Goal: Task Accomplishment & Management: Use online tool/utility

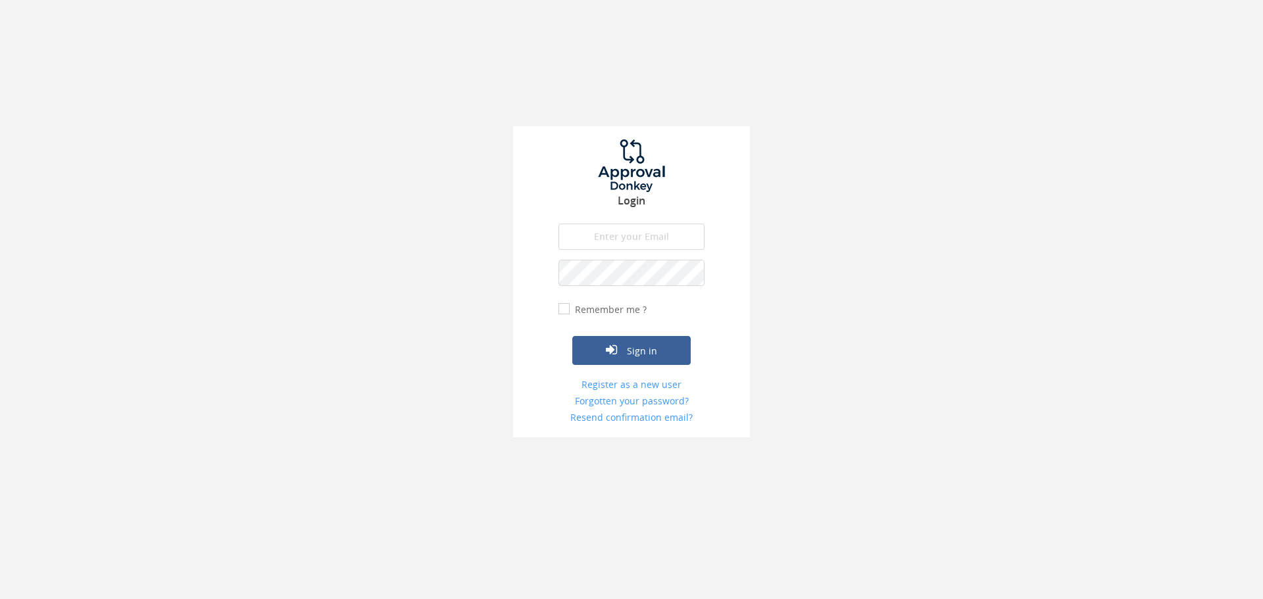
type input "[PERSON_NAME][EMAIL_ADDRESS][PERSON_NAME][DOMAIN_NAME]"
click at [607, 312] on label "Remember me ?" at bounding box center [609, 309] width 75 height 13
click at [567, 312] on input "Remember me ?" at bounding box center [562, 309] width 9 height 9
checkbox input "true"
click at [612, 340] on button "Sign in" at bounding box center [631, 350] width 118 height 29
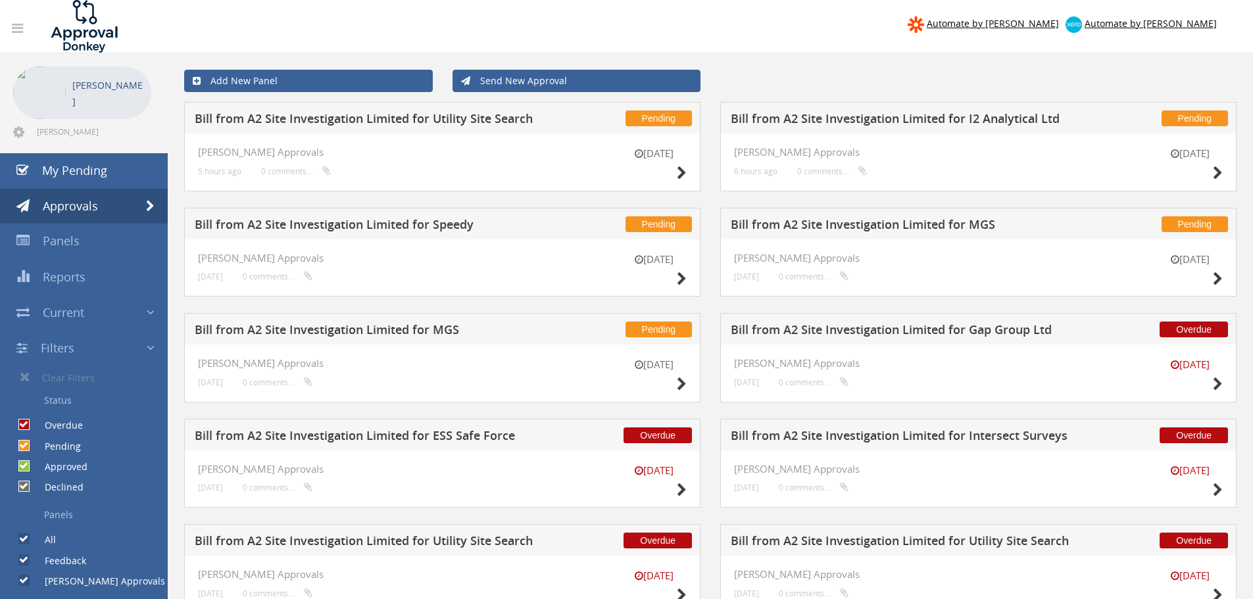
click at [32, 446] on label "Pending" at bounding box center [56, 446] width 49 height 13
click at [27, 446] on input "Pending" at bounding box center [22, 445] width 9 height 9
checkbox input "false"
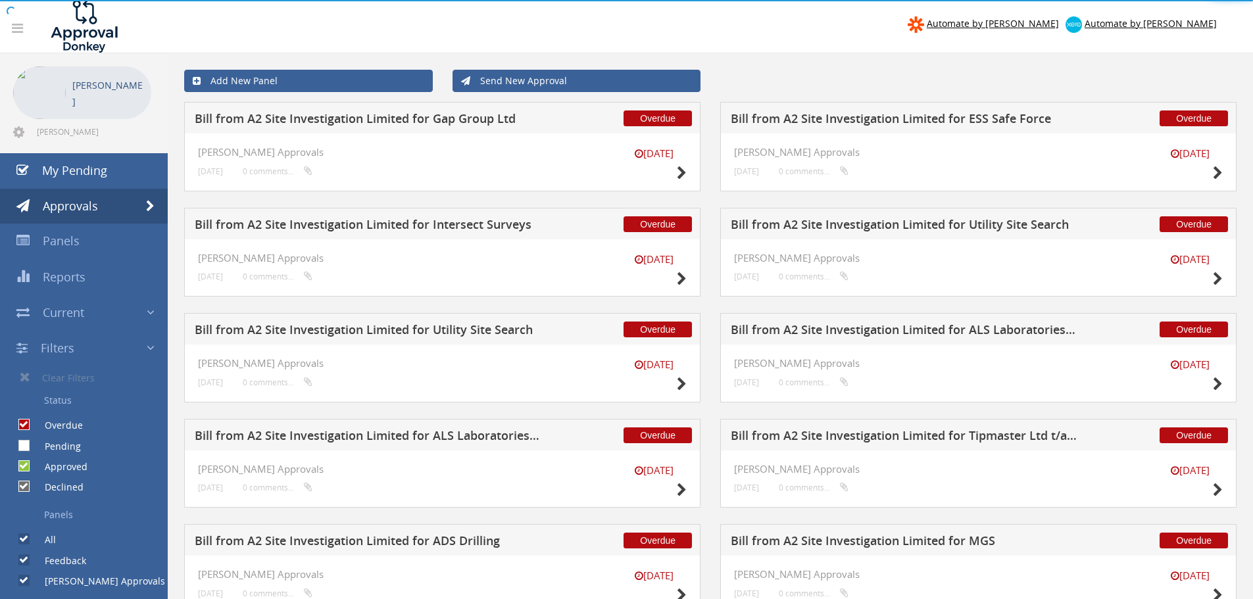
click at [27, 0] on div at bounding box center [626, 0] width 1253 height 0
click at [32, 468] on label "Approved" at bounding box center [60, 466] width 56 height 13
click at [27, 468] on input "Approved" at bounding box center [22, 466] width 9 height 9
checkbox input "false"
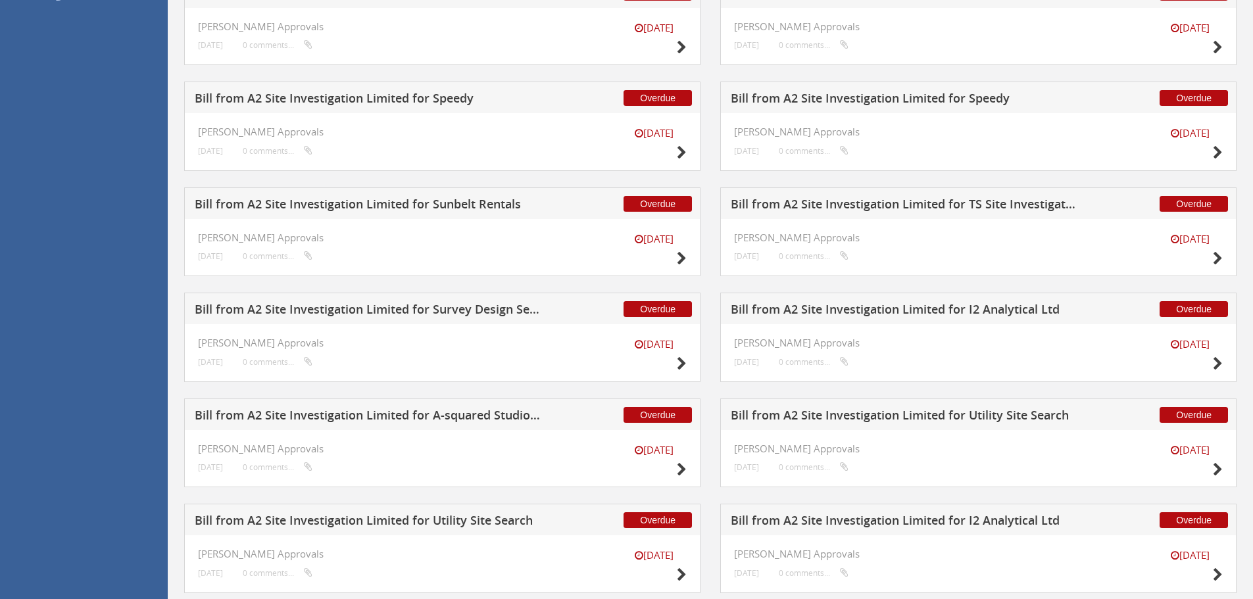
scroll to position [902, 0]
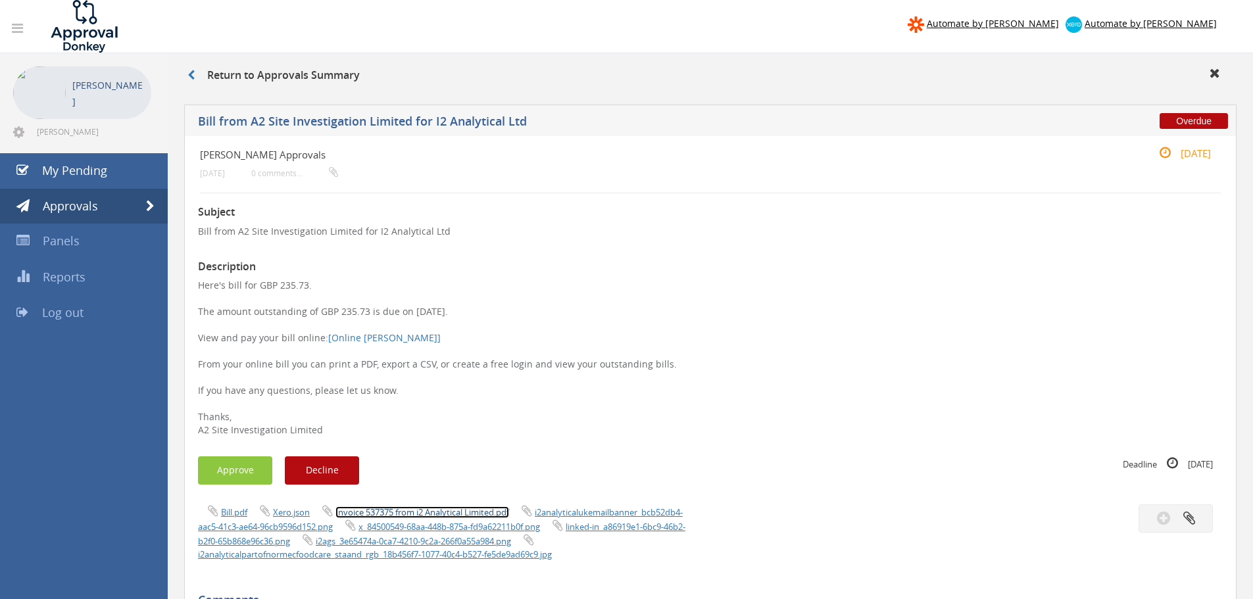
click at [402, 512] on link "Invoice 537375 from i2 Analytical Limited.pdf" at bounding box center [422, 512] width 174 height 12
click at [252, 473] on button "Approve" at bounding box center [235, 470] width 74 height 28
